Goal: Register for event/course

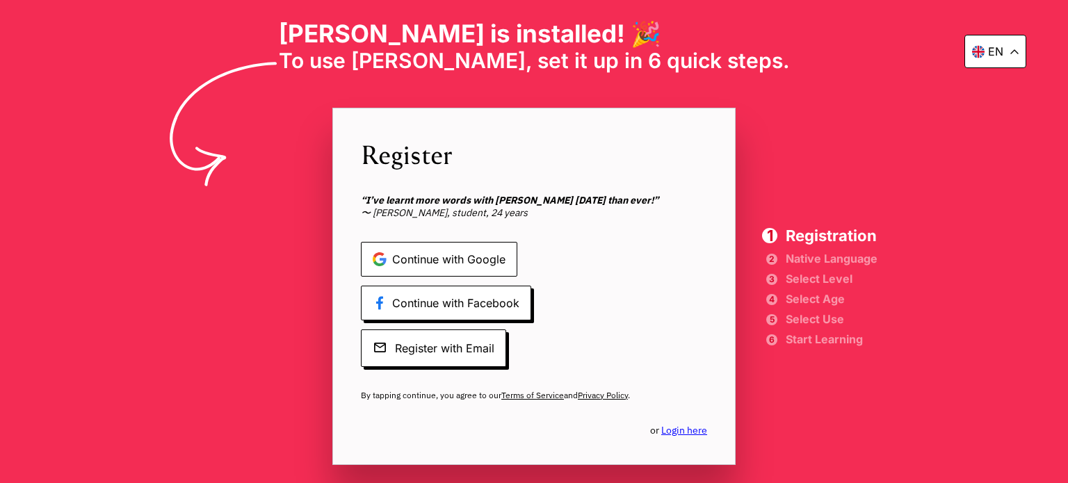
click at [438, 258] on span "Continue with Google" at bounding box center [439, 259] width 156 height 35
click at [440, 268] on span "Continue with Google" at bounding box center [439, 259] width 156 height 35
click at [998, 147] on div "en [PERSON_NAME] is installed! 🎉 To use [PERSON_NAME], set it up in 6 quick ste…" at bounding box center [534, 241] width 1068 height 483
click at [696, 432] on link "Login here" at bounding box center [684, 430] width 46 height 13
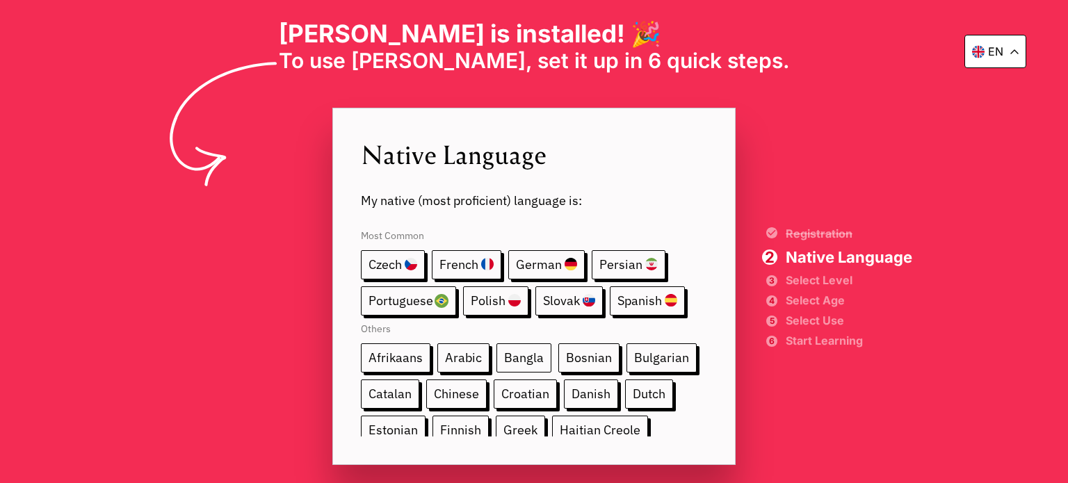
click at [536, 361] on span "Bangla" at bounding box center [523, 357] width 55 height 29
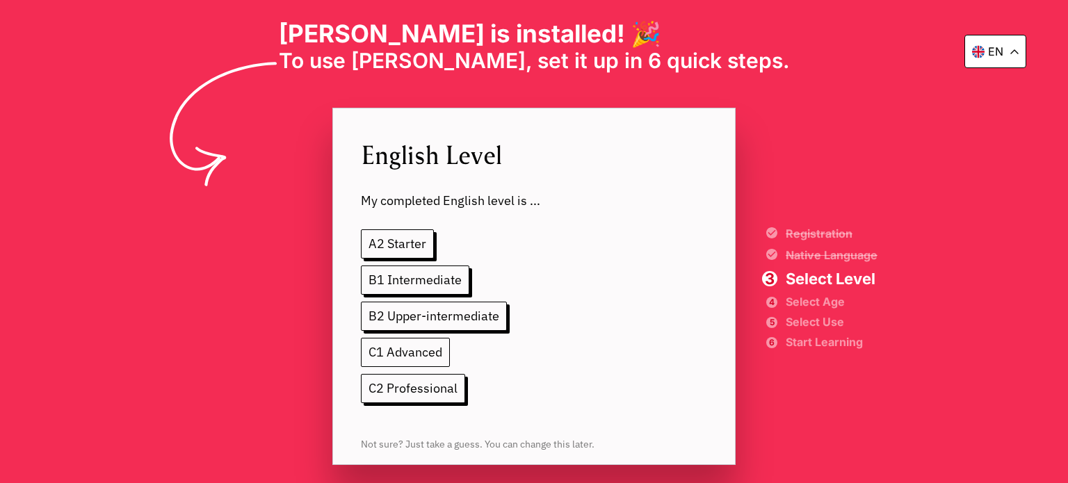
click at [419, 338] on span "C1 Advanced" at bounding box center [405, 352] width 89 height 29
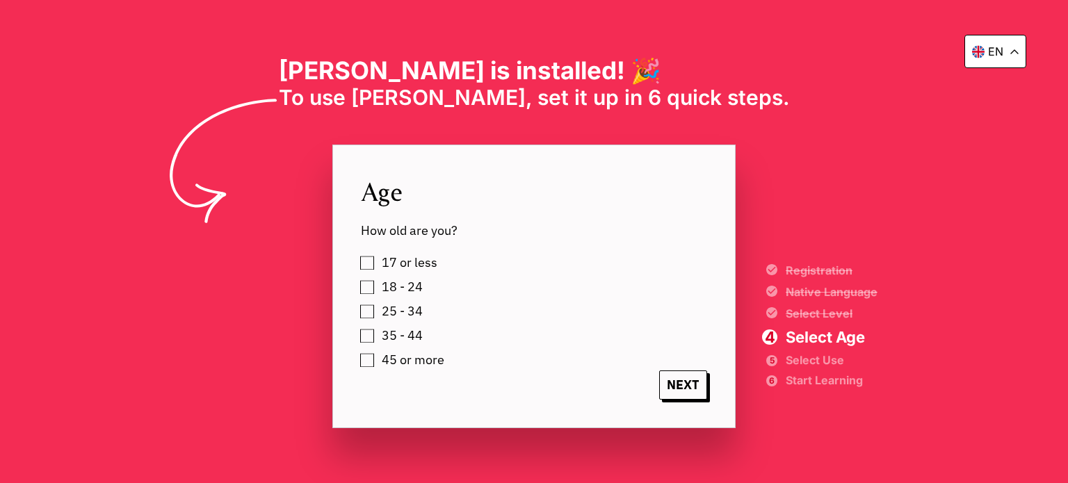
click at [377, 320] on label "25 - 34" at bounding box center [400, 311] width 46 height 21
click at [678, 392] on span "NEXT" at bounding box center [683, 384] width 48 height 29
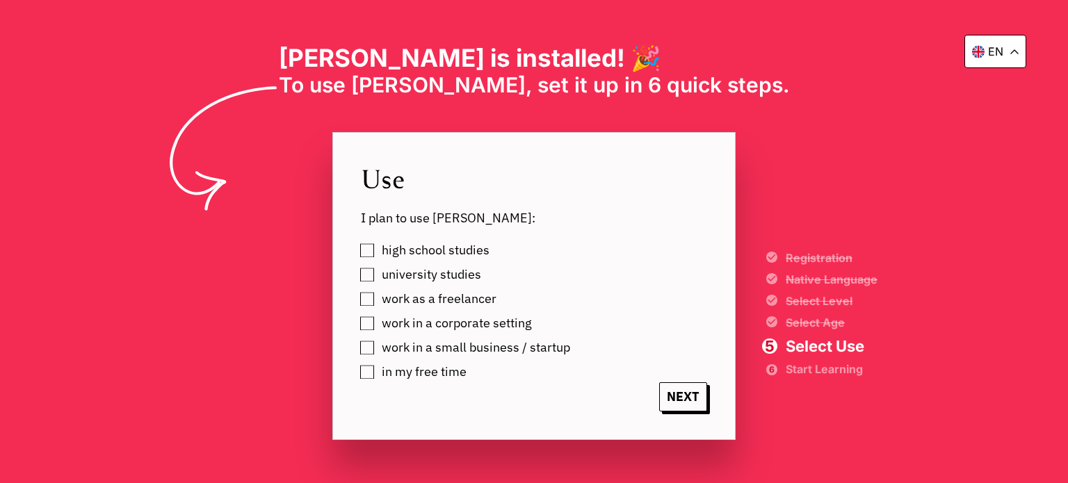
click at [359, 279] on div "Use I plan to use [PERSON_NAME]: high school studies university studies work as…" at bounding box center [533, 286] width 403 height 308
click at [377, 279] on label "university studies" at bounding box center [429, 274] width 104 height 21
click at [696, 395] on span "NEXT" at bounding box center [683, 396] width 48 height 29
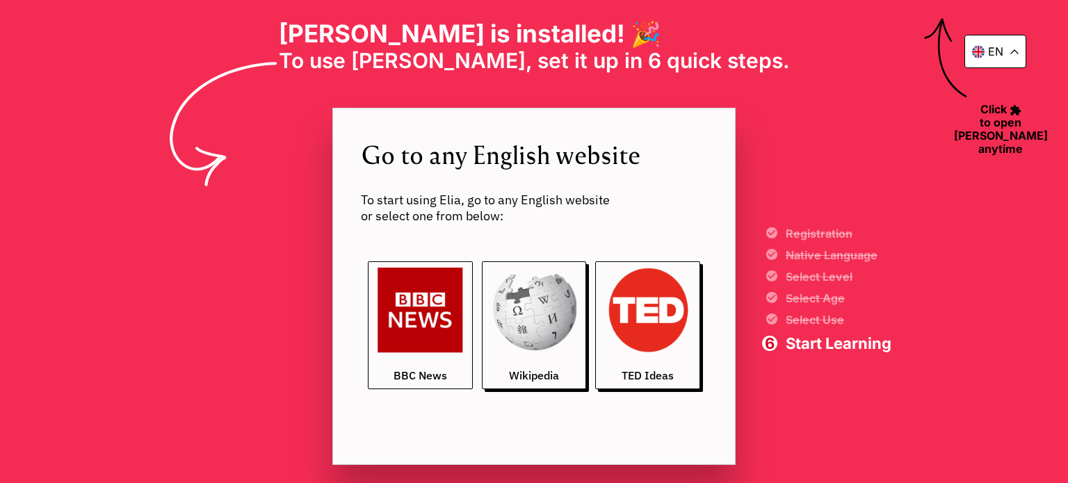
click at [425, 322] on img at bounding box center [419, 310] width 85 height 85
drag, startPoint x: 595, startPoint y: 56, endPoint x: 652, endPoint y: 56, distance: 57.0
click at [652, 56] on span "To use [PERSON_NAME], set it up in 6 quick steps." at bounding box center [534, 60] width 511 height 25
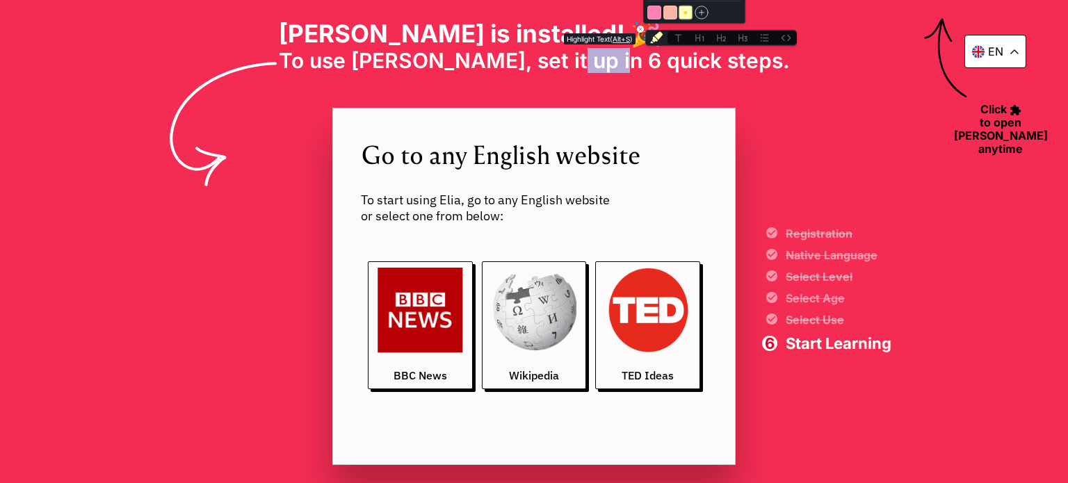
click at [655, 36] on icon "Highlight text" at bounding box center [656, 38] width 13 height 12
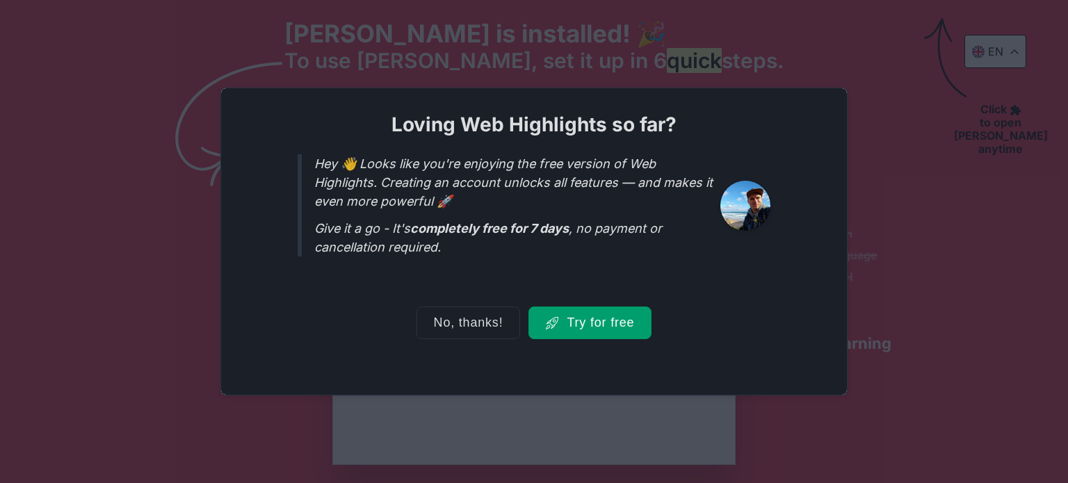
scroll to position [92, 0]
click at [484, 339] on button "No, thanks!" at bounding box center [468, 323] width 104 height 33
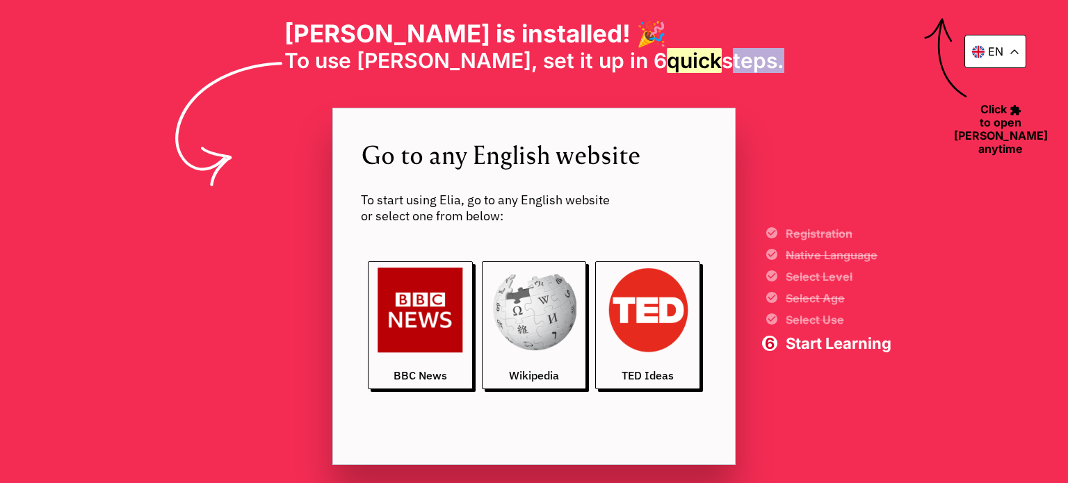
drag, startPoint x: 661, startPoint y: 54, endPoint x: 708, endPoint y: 54, distance: 47.3
click at [708, 54] on span "To use [PERSON_NAME], set it up in 6 quick steps." at bounding box center [534, 60] width 500 height 25
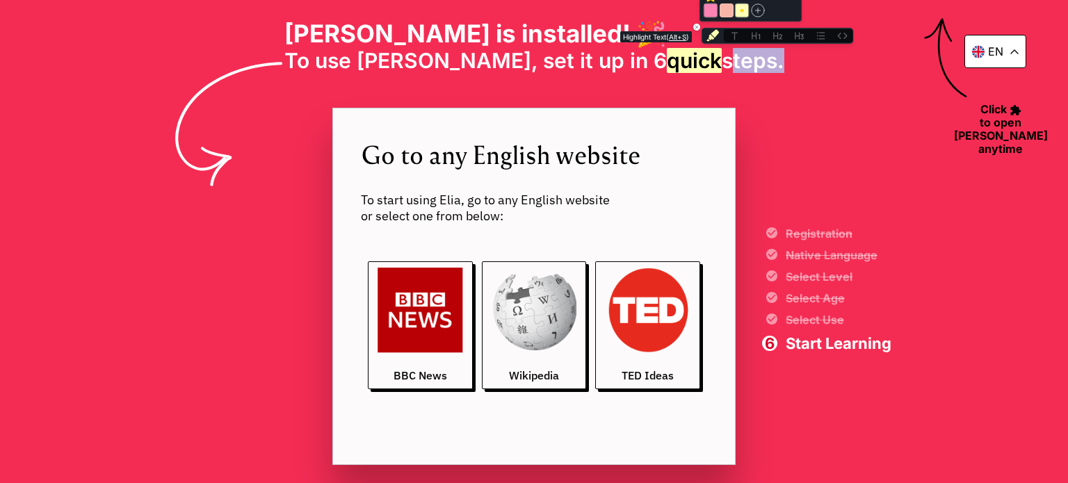
click at [708, 8] on button "Highlight text" at bounding box center [710, 10] width 14 height 14
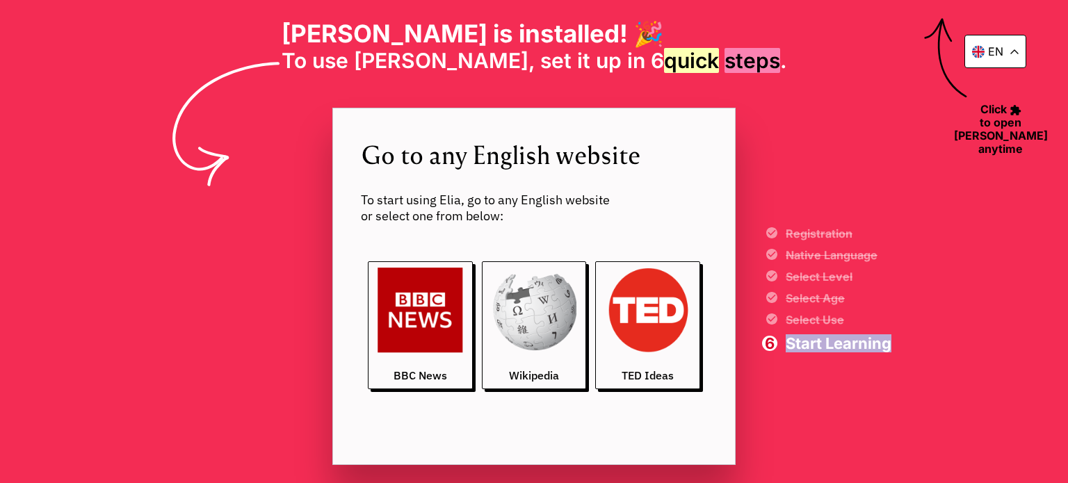
drag, startPoint x: 787, startPoint y: 343, endPoint x: 890, endPoint y: 341, distance: 103.6
click at [890, 341] on span "Start Learning" at bounding box center [838, 343] width 106 height 15
click at [664, 333] on img at bounding box center [647, 310] width 85 height 85
